Goal: Task Accomplishment & Management: Contribute content

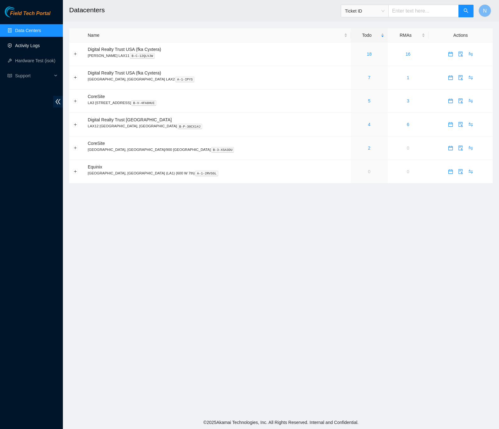
drag, startPoint x: 0, startPoint y: 0, endPoint x: 25, endPoint y: 45, distance: 51.6
click at [25, 45] on link "Activity Logs" at bounding box center [27, 45] width 25 height 5
click at [38, 46] on link "Activity Logs" at bounding box center [27, 45] width 25 height 5
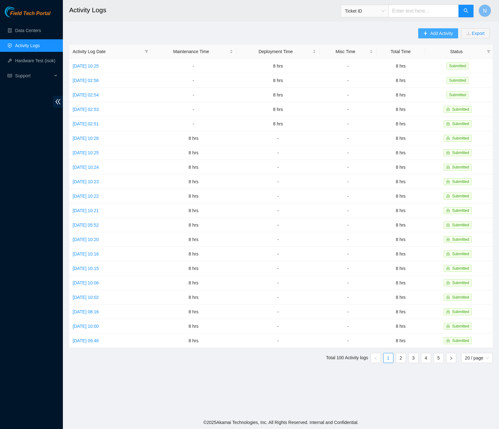
click at [437, 35] on span "Add Activity" at bounding box center [441, 33] width 23 height 7
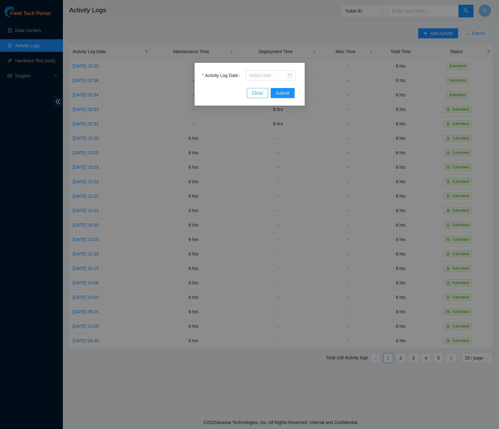
click at [258, 95] on span "Close" at bounding box center [257, 93] width 11 height 7
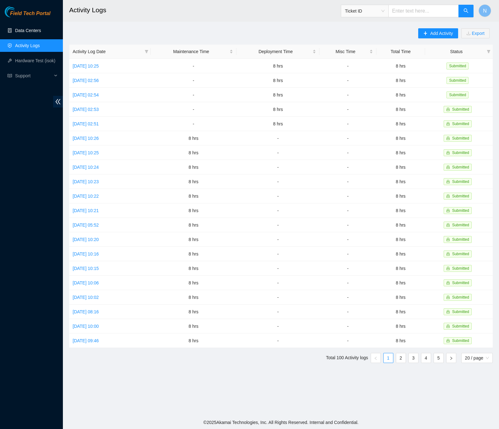
click at [25, 29] on link "Data Centers" at bounding box center [28, 30] width 26 height 5
